Goal: Browse casually

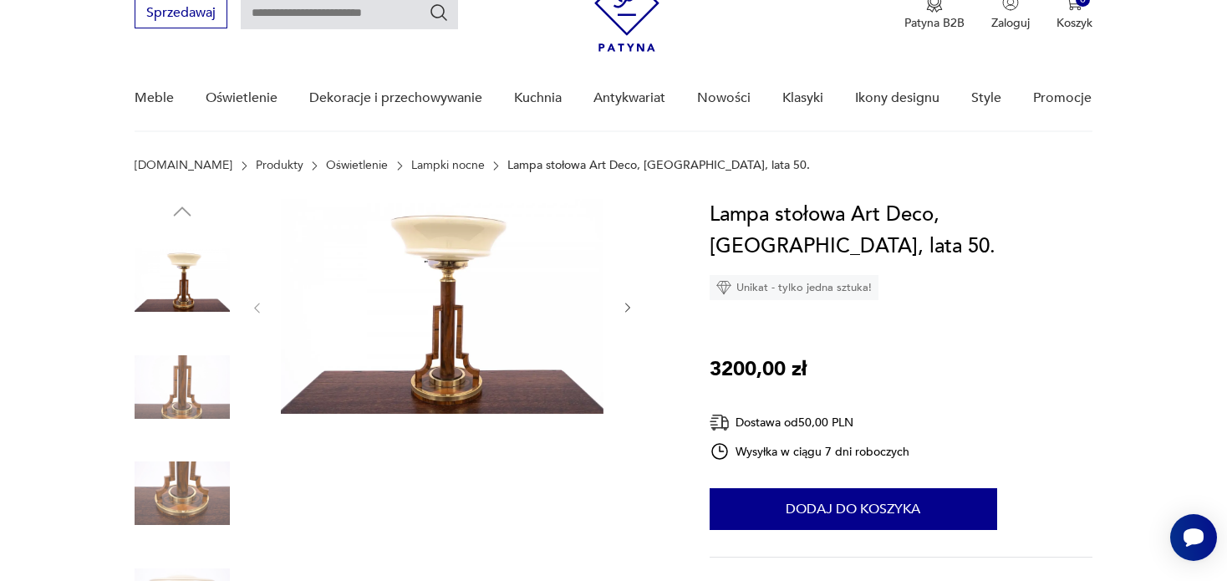
scroll to position [167, 0]
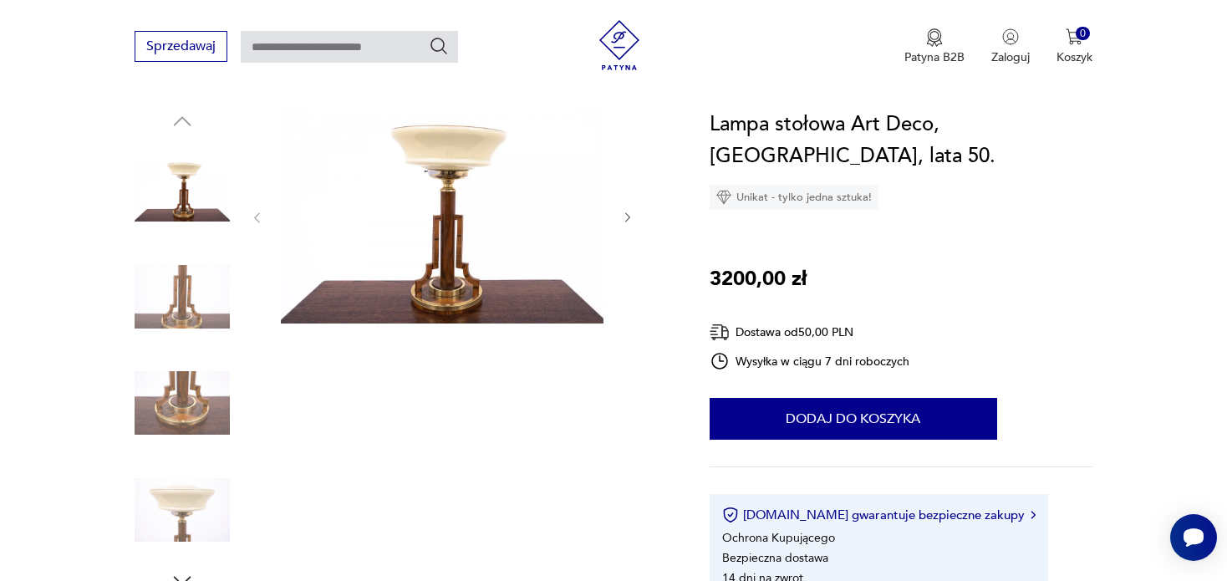
click at [629, 219] on icon "button" at bounding box center [628, 218] width 14 height 14
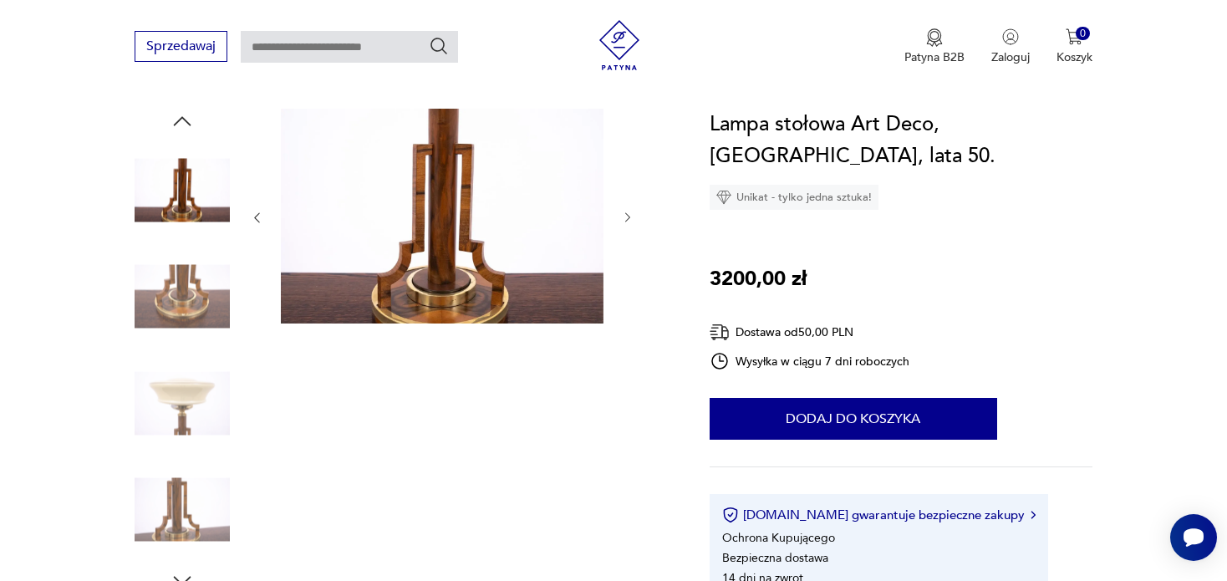
click at [629, 218] on icon "button" at bounding box center [628, 218] width 14 height 14
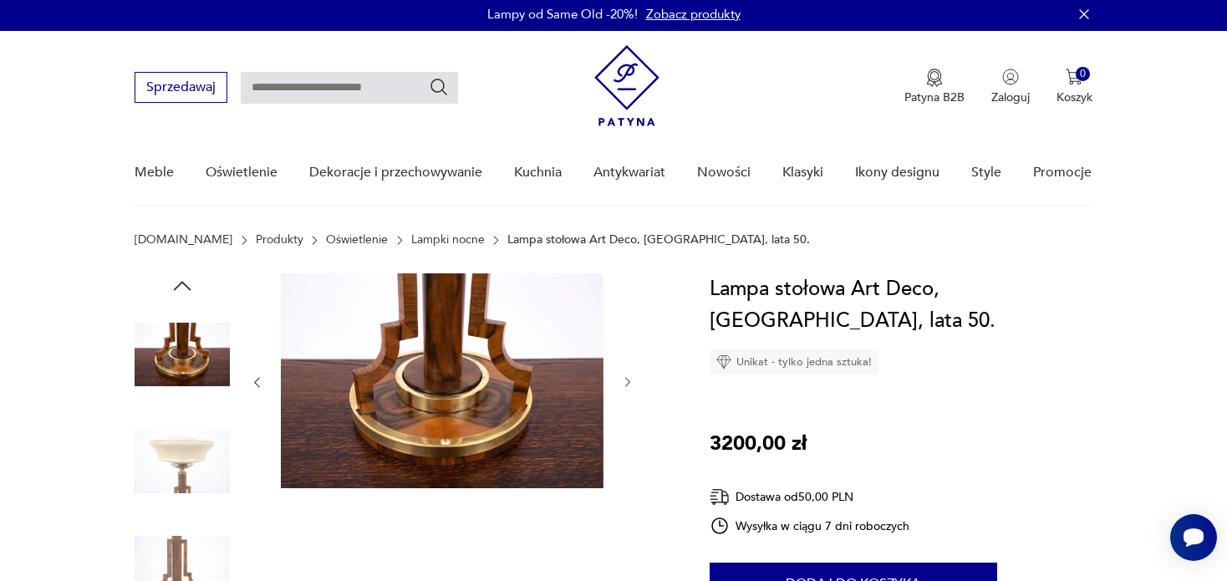
scroll to position [0, 0]
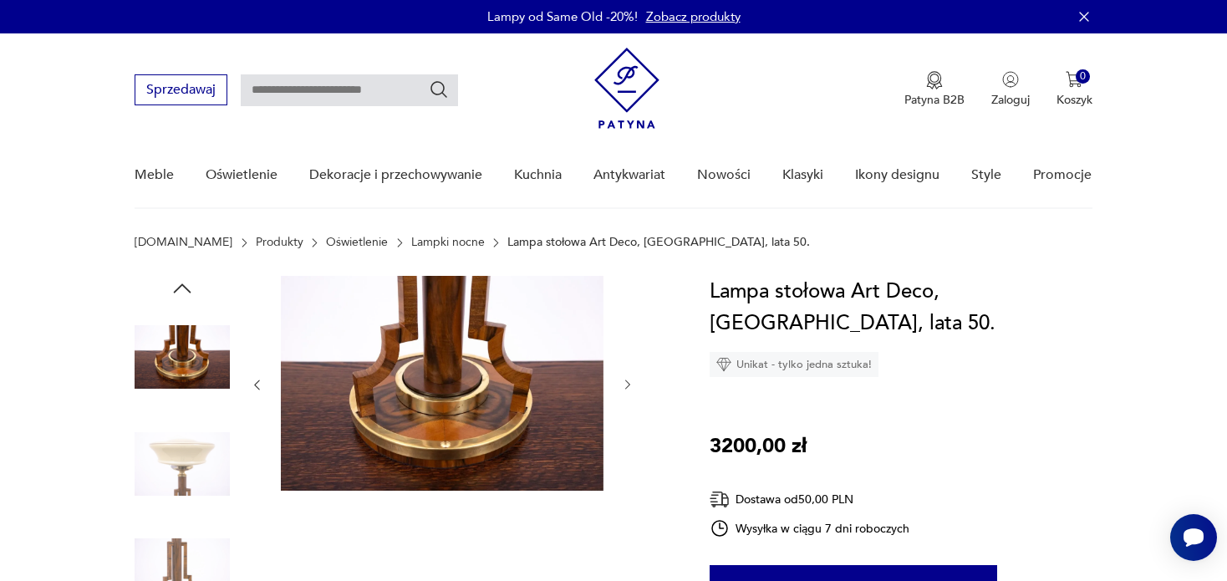
click at [257, 384] on icon "button" at bounding box center [257, 385] width 14 height 14
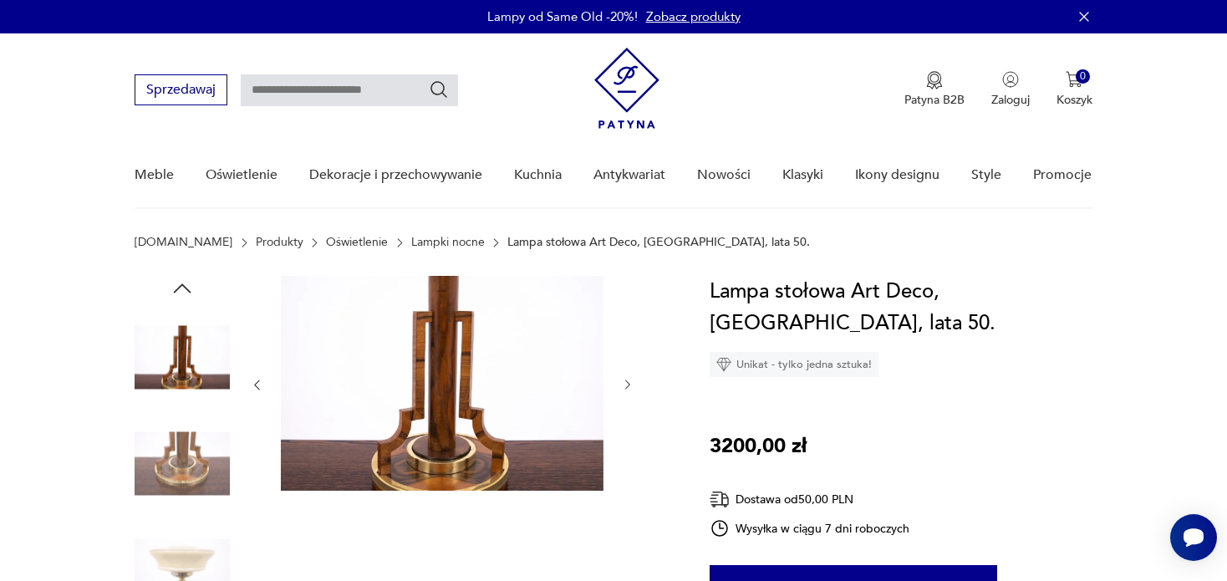
click at [257, 384] on icon "button" at bounding box center [257, 385] width 14 height 14
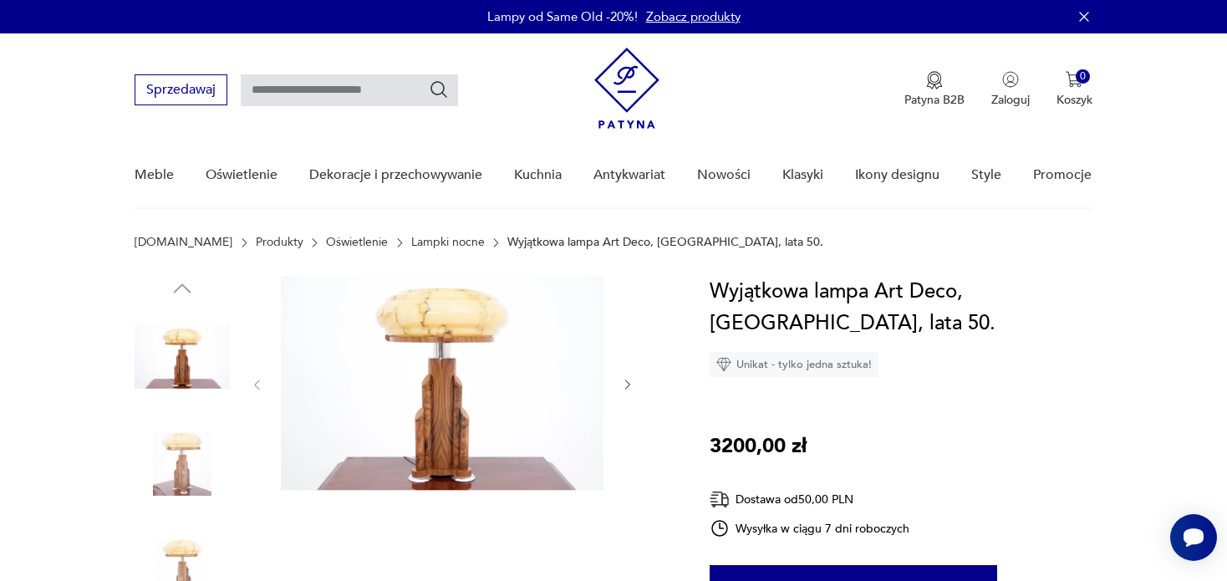
click at [627, 387] on icon "button" at bounding box center [627, 385] width 5 height 10
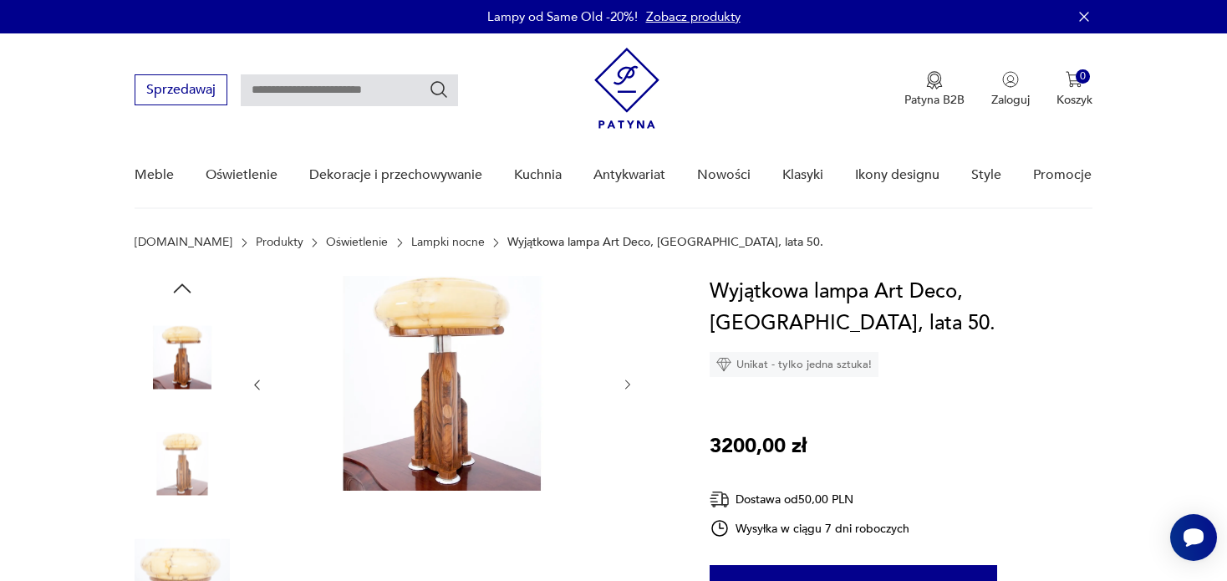
click at [627, 390] on icon "button" at bounding box center [628, 385] width 14 height 14
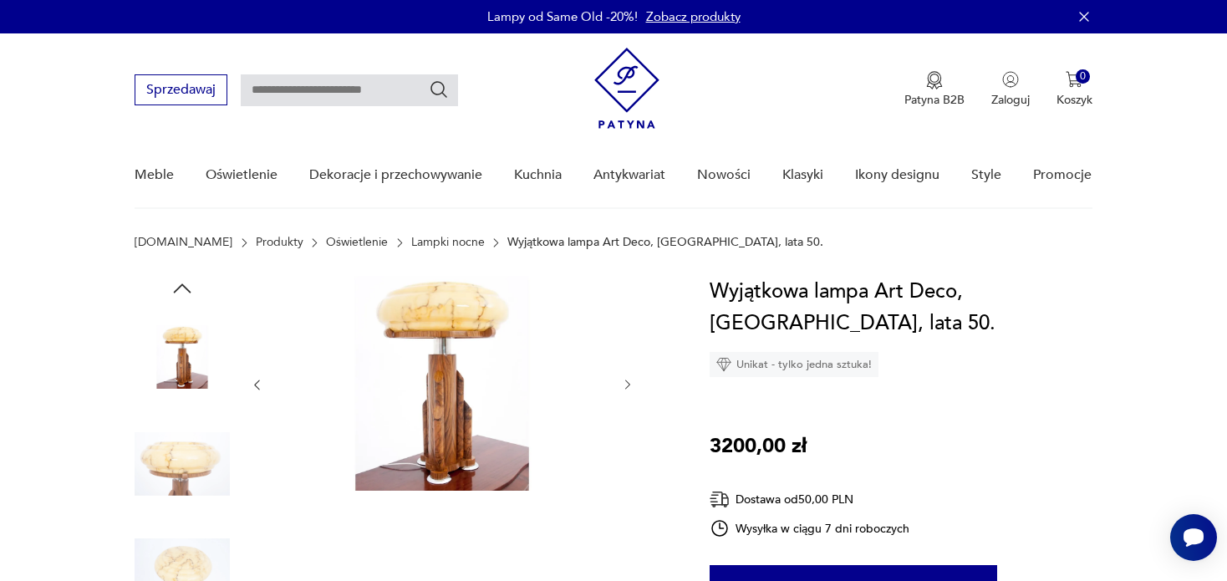
click at [627, 391] on icon "button" at bounding box center [628, 385] width 14 height 14
